Goal: Check status

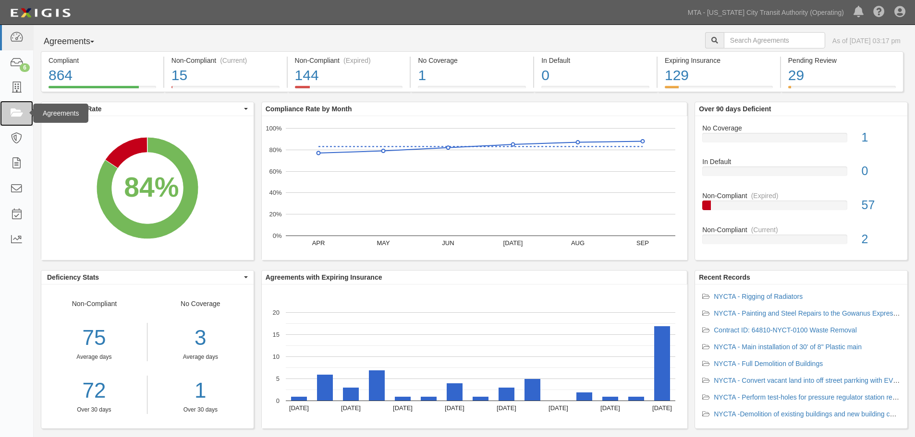
click at [26, 111] on link at bounding box center [16, 113] width 33 height 25
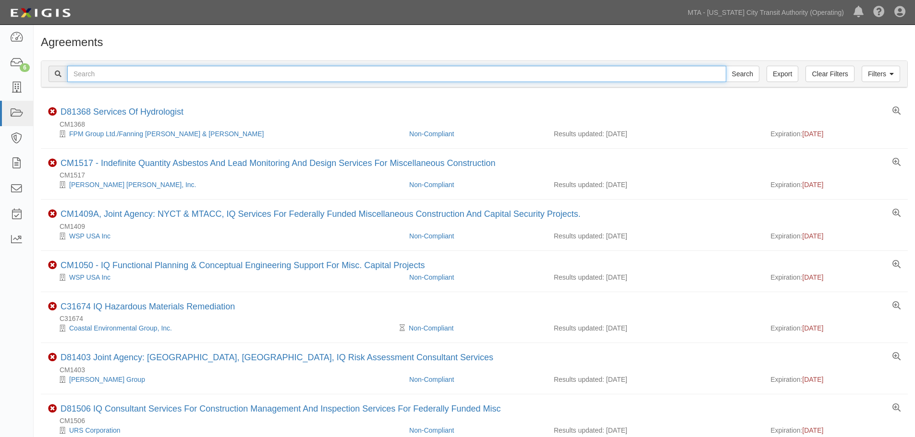
click at [136, 66] on input "text" at bounding box center [396, 74] width 659 height 16
paste input "INS1366"
type input "INS1366"
click at [726, 66] on input "Search" at bounding box center [743, 74] width 34 height 16
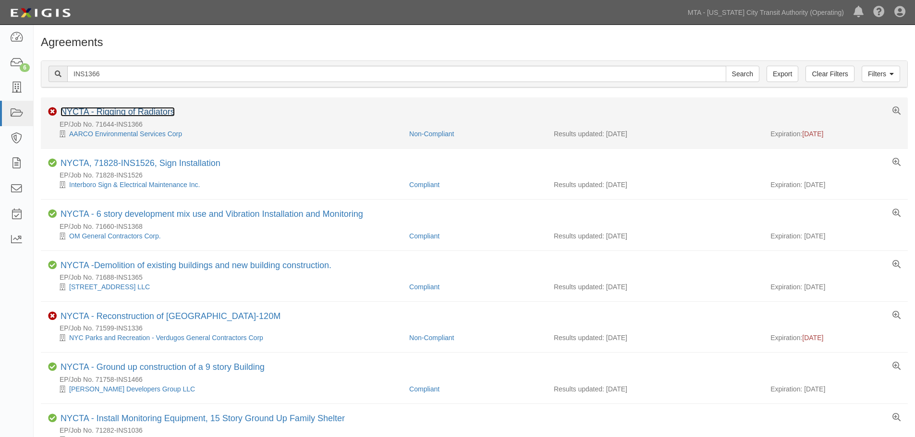
click at [156, 113] on link "NYCTA - Rigging of Radiators" at bounding box center [118, 112] width 114 height 10
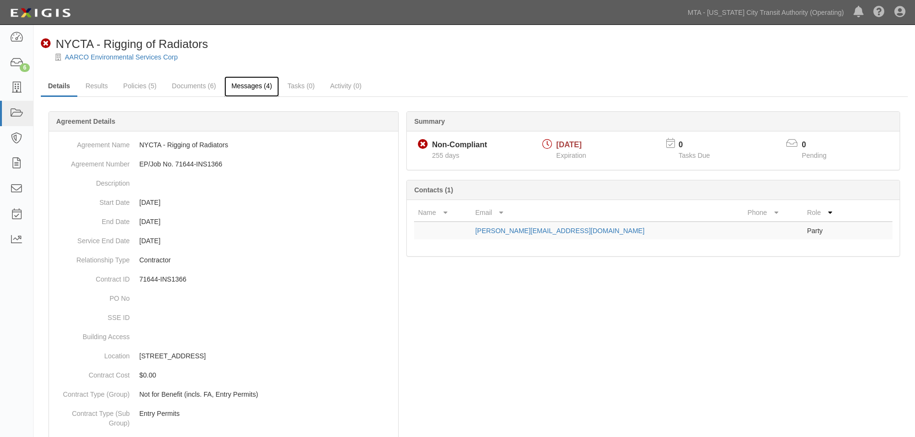
click at [268, 85] on link "Messages (4)" at bounding box center [251, 86] width 55 height 21
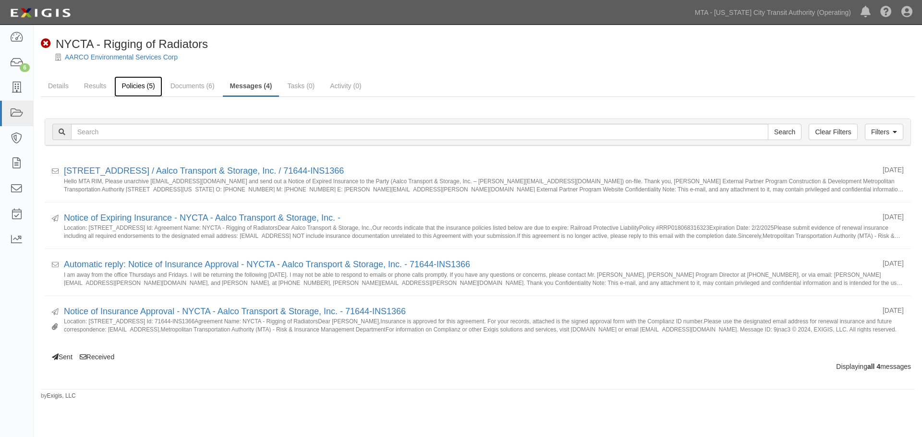
click at [128, 93] on link "Policies (5)" at bounding box center [138, 86] width 48 height 21
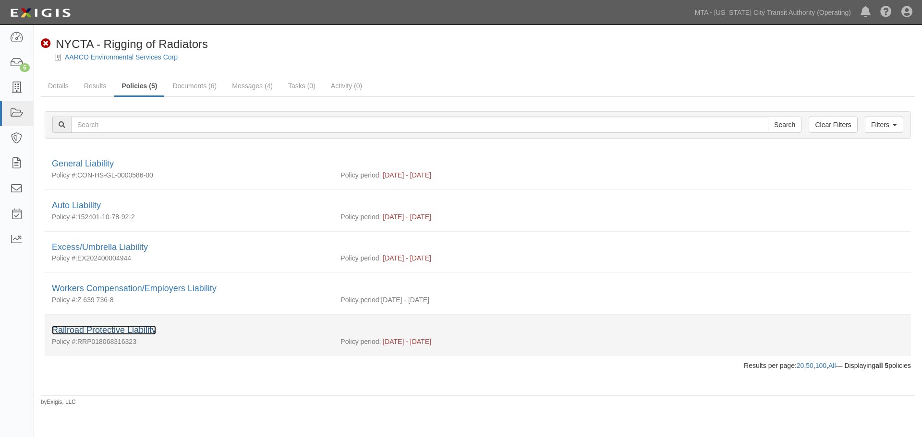
click at [120, 328] on link "Railroad Protective Liability" at bounding box center [104, 331] width 104 height 10
click at [146, 336] on div "Railroad Protective Liability" at bounding box center [478, 331] width 852 height 12
click at [146, 331] on link "Railroad Protective Liability" at bounding box center [104, 331] width 104 height 10
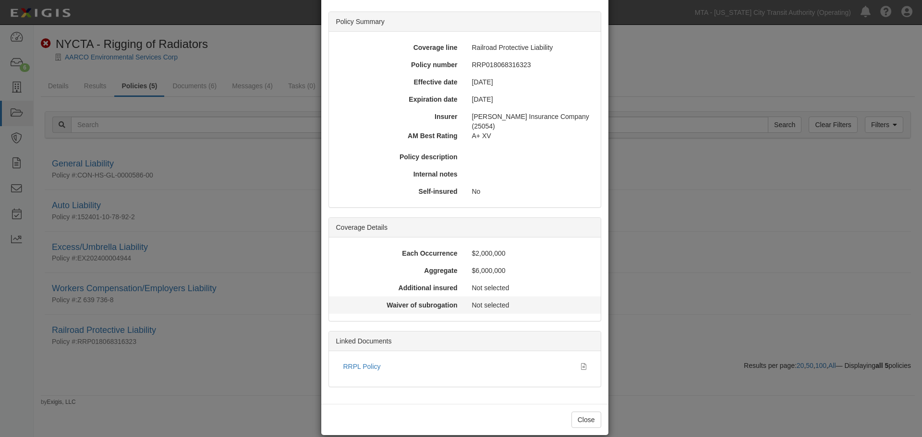
scroll to position [49, 0]
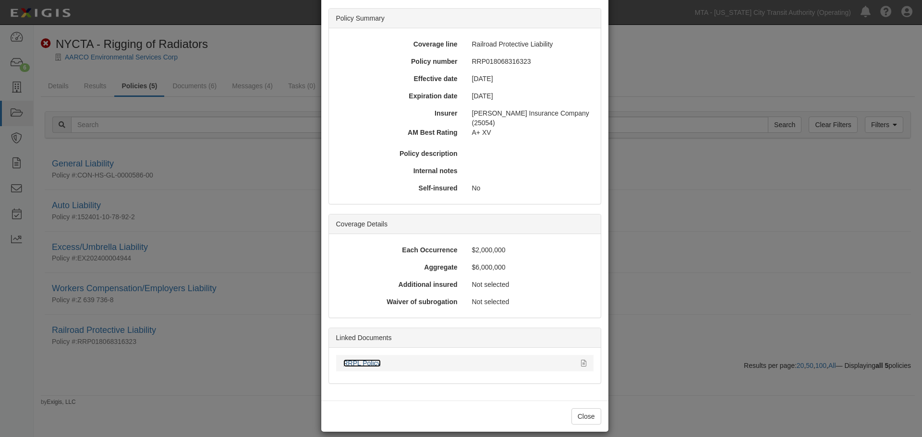
click at [369, 360] on link "RRPL Policy" at bounding box center [361, 364] width 37 height 8
drag, startPoint x: 145, startPoint y: 234, endPoint x: 138, endPoint y: 212, distance: 23.7
click at [148, 234] on div "× View Policy Policy Summary Coverage line Railroad Protective Liability Policy…" at bounding box center [461, 218] width 922 height 437
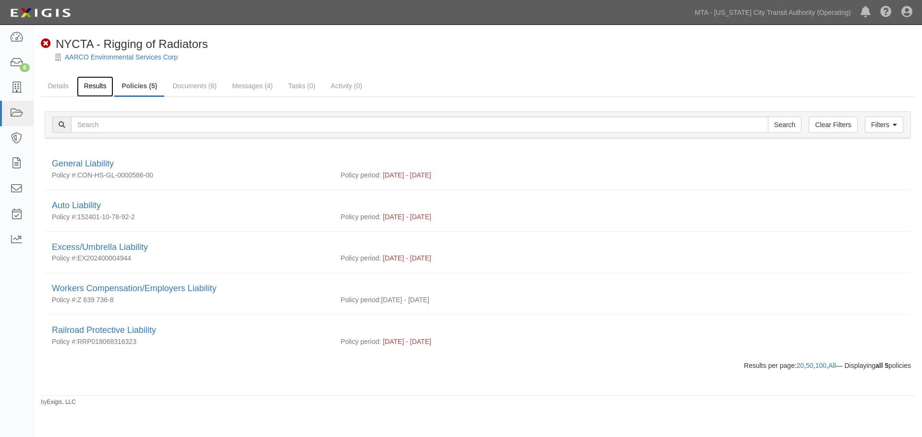
click at [96, 89] on link "Results" at bounding box center [95, 86] width 37 height 21
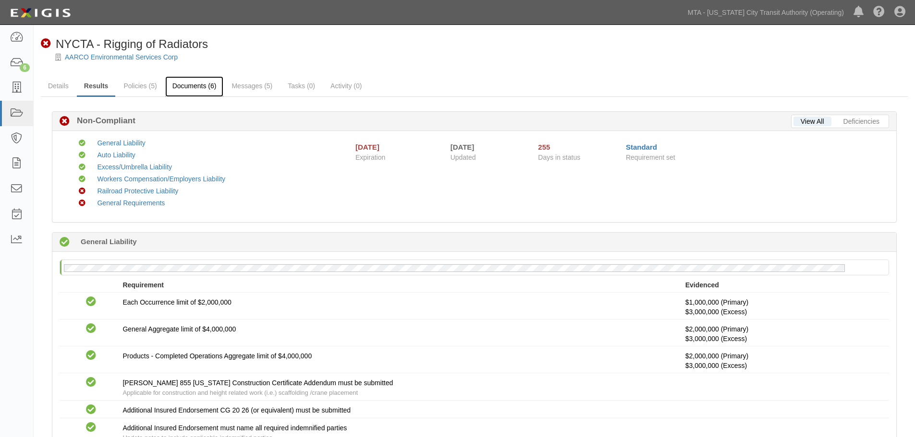
click at [205, 87] on link "Documents (6)" at bounding box center [194, 86] width 59 height 21
click at [251, 88] on link "Messages (5)" at bounding box center [251, 86] width 55 height 21
